Goal: Task Accomplishment & Management: Manage account settings

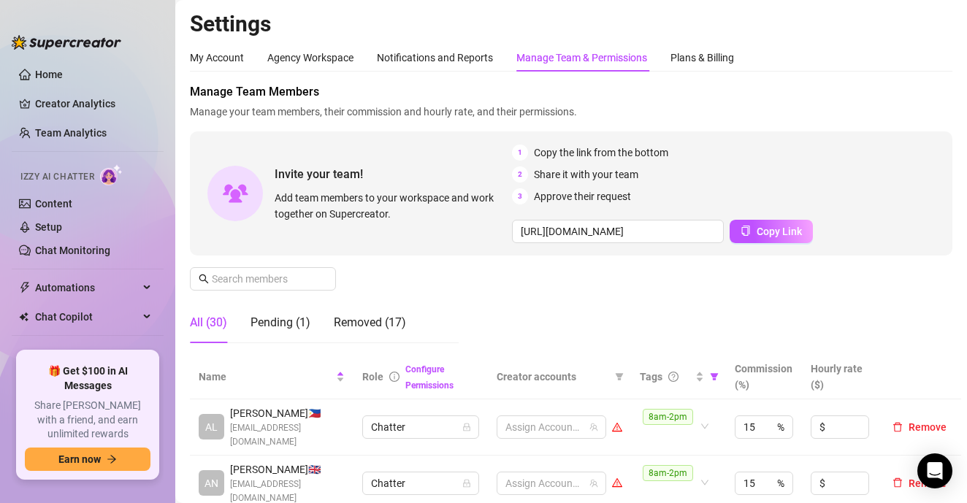
scroll to position [393, 0]
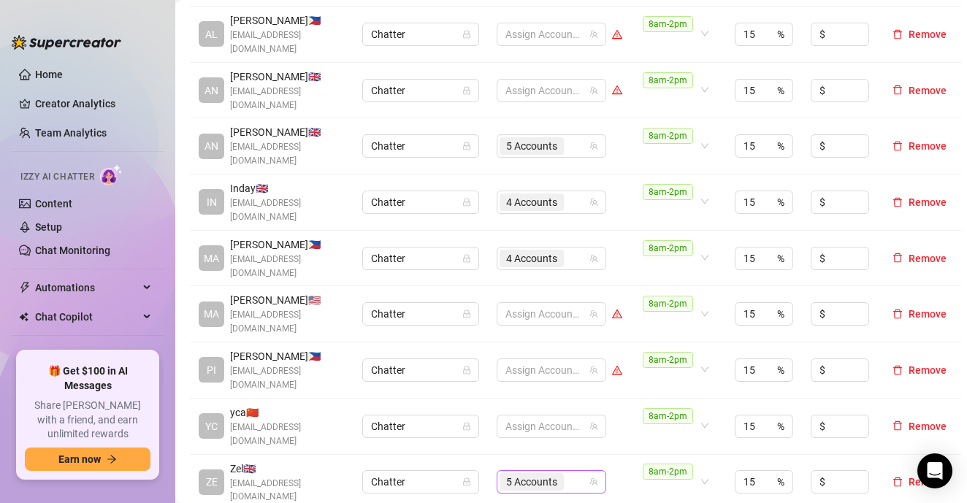
click at [577, 472] on div "5 Accounts" at bounding box center [543, 482] width 88 height 20
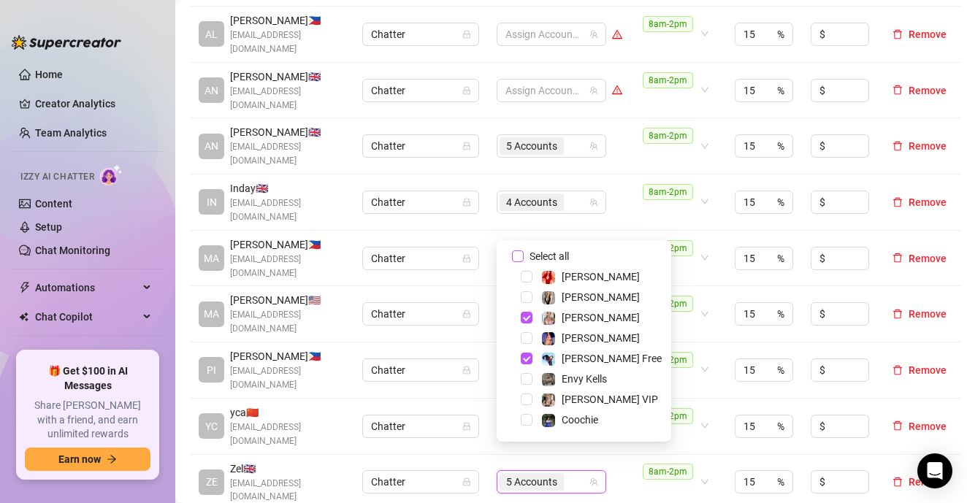
click at [518, 258] on input "Select all" at bounding box center [518, 256] width 12 height 12
checkbox input "false"
click at [713, 293] on div "8am-2pm" at bounding box center [678, 313] width 77 height 40
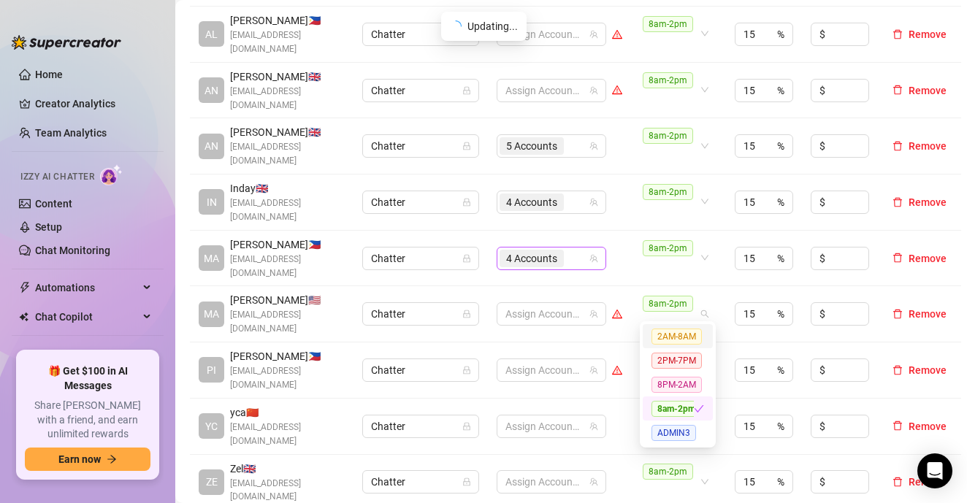
click at [579, 252] on div "4 Accounts" at bounding box center [543, 258] width 88 height 20
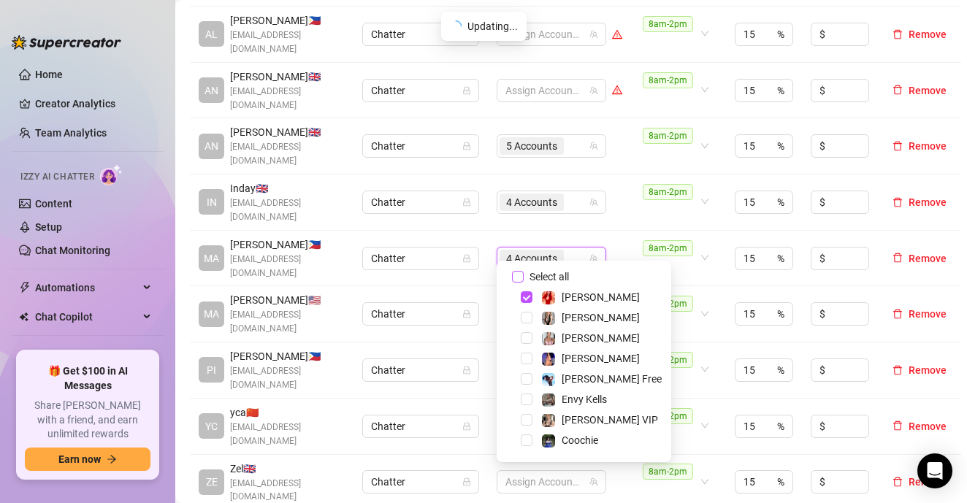
click at [517, 275] on input "Select all" at bounding box center [518, 277] width 12 height 12
click at [517, 276] on input "Select all" at bounding box center [518, 277] width 12 height 12
checkbox input "false"
click at [575, 198] on div "4 Accounts" at bounding box center [543, 202] width 88 height 20
click at [575, 197] on div "4 Accounts" at bounding box center [543, 202] width 88 height 20
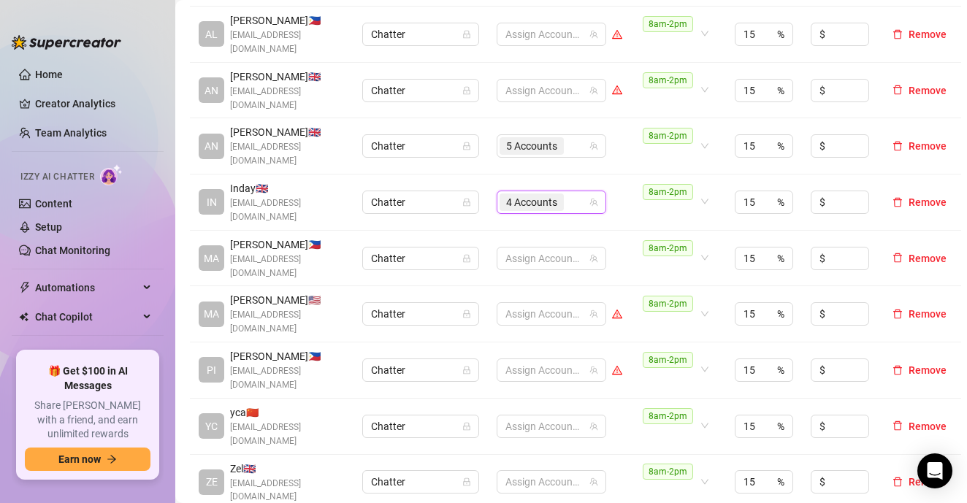
click at [583, 197] on div "4 Accounts" at bounding box center [543, 202] width 88 height 20
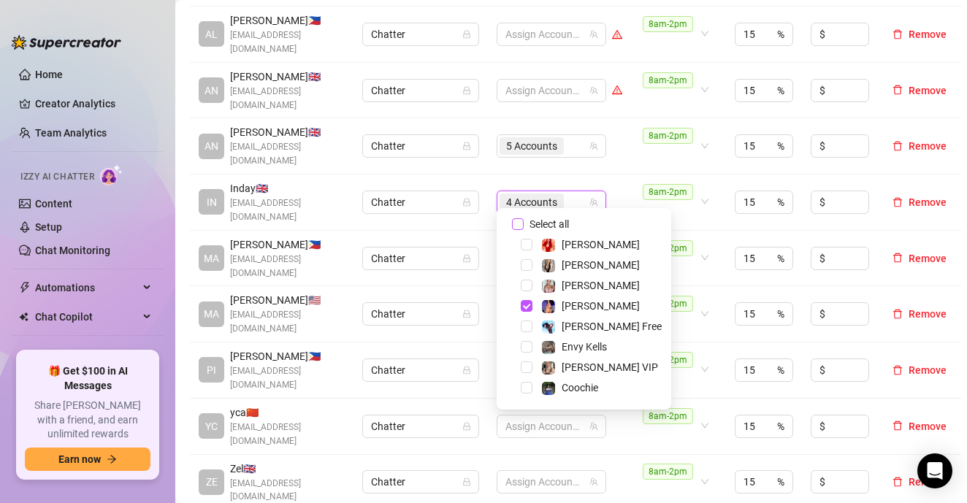
click at [518, 221] on input "Select all" at bounding box center [518, 224] width 12 height 12
checkbox input "false"
click at [574, 142] on div "5 Accounts" at bounding box center [543, 146] width 88 height 20
click at [574, 143] on div "5 Accounts" at bounding box center [543, 146] width 88 height 20
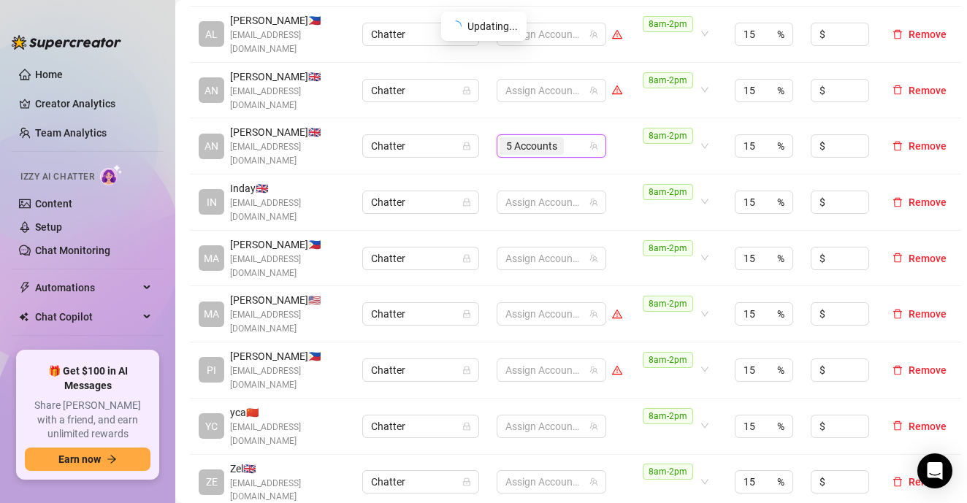
click at [575, 145] on div "5 Accounts" at bounding box center [543, 146] width 88 height 20
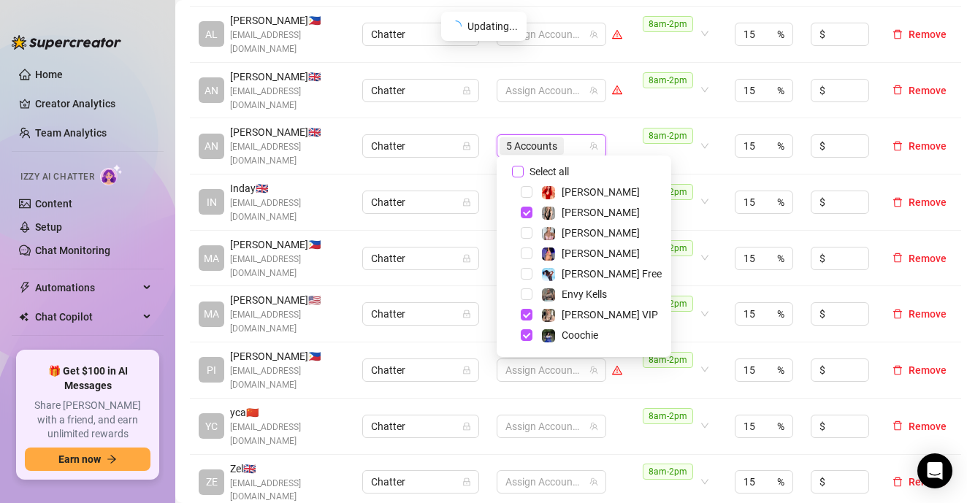
click at [521, 170] on input "Select all" at bounding box center [518, 172] width 12 height 12
click at [522, 170] on input "Select all" at bounding box center [518, 172] width 12 height 12
checkbox input "false"
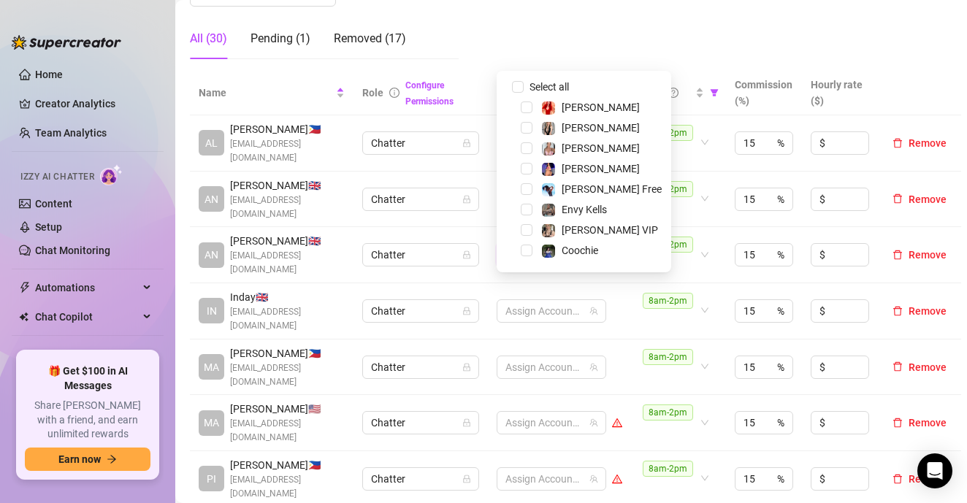
scroll to position [247, 0]
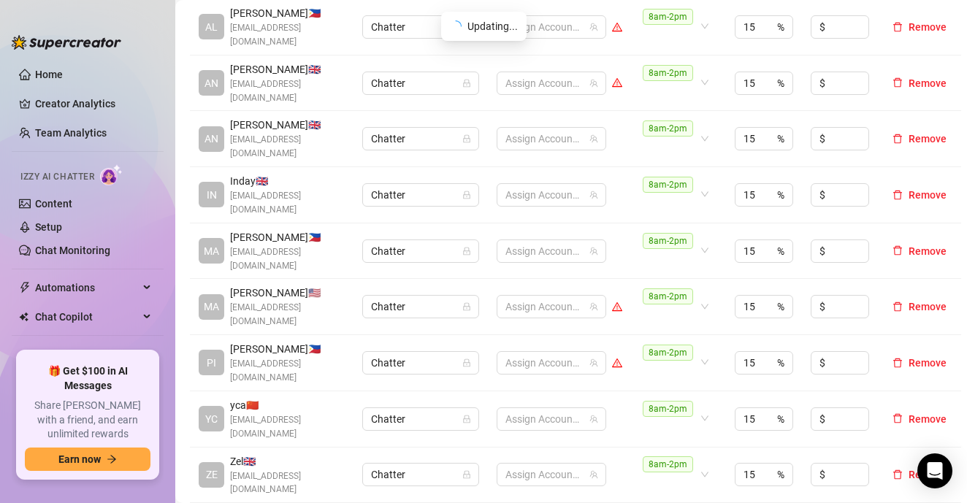
scroll to position [393, 0]
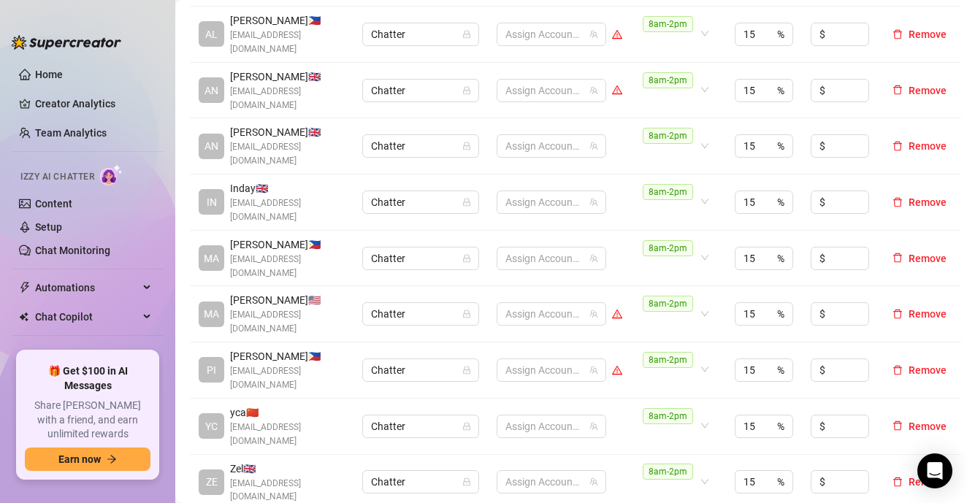
click at [793, 286] on td "15 %" at bounding box center [764, 314] width 76 height 56
